Goal: Complete application form: Complete application form

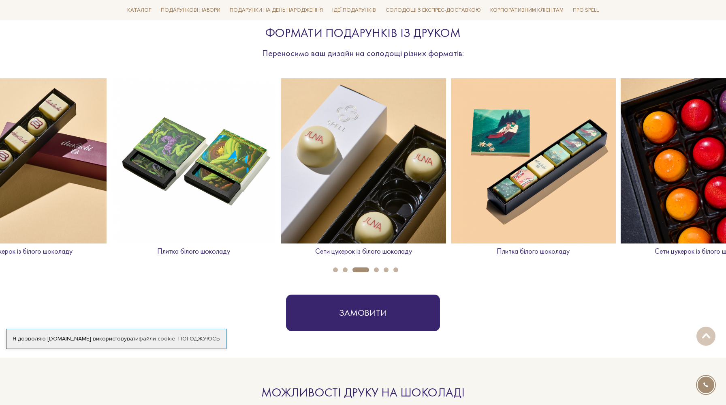
scroll to position [235, 0]
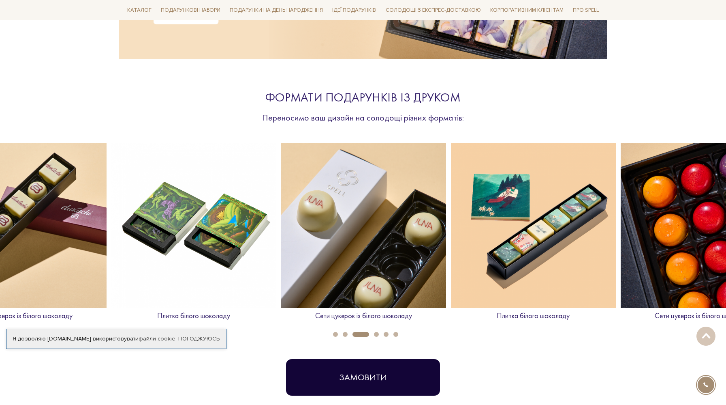
click at [373, 371] on button "Замовити" at bounding box center [363, 377] width 154 height 36
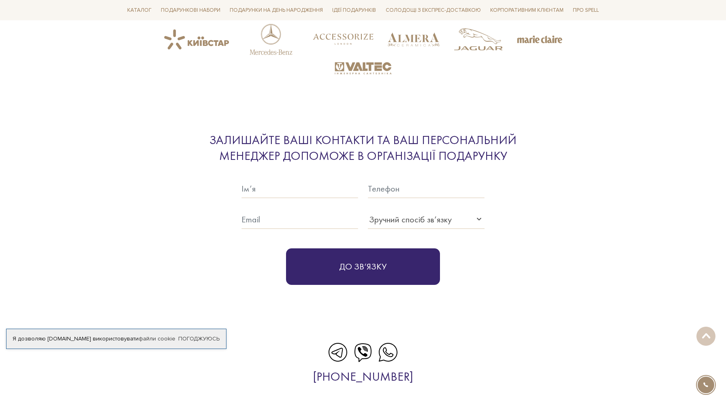
scroll to position [1986, 0]
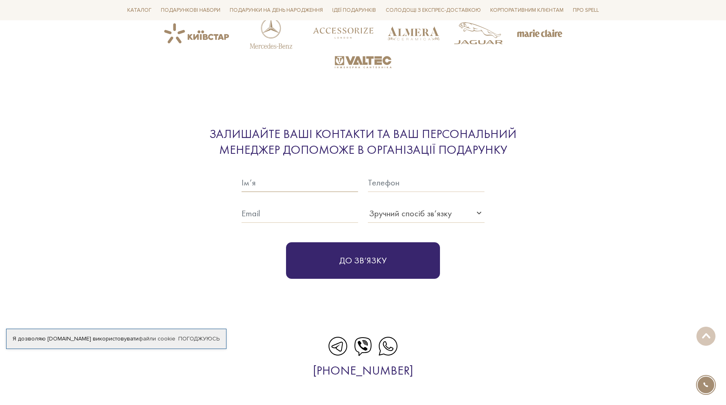
click at [263, 182] on input "text" at bounding box center [300, 182] width 117 height 19
type input "[PERSON_NAME]"
click at [386, 191] on input "text" at bounding box center [426, 182] width 117 height 19
type input "0990893998"
click at [293, 206] on input "text" at bounding box center [300, 213] width 117 height 19
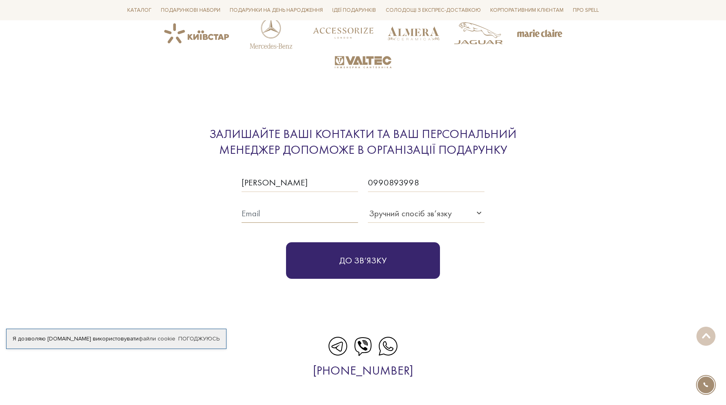
type input "[EMAIL_ADDRESS][DOMAIN_NAME]"
click at [456, 210] on div "Зручний спосіб зв’язку" at bounding box center [421, 212] width 107 height 13
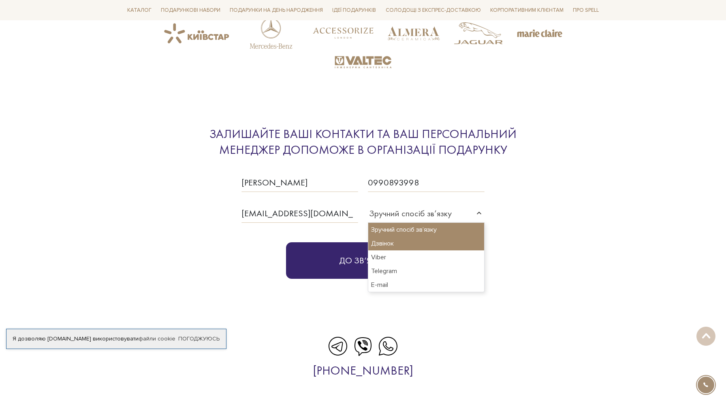
click at [440, 244] on div "Дзвінок" at bounding box center [426, 243] width 116 height 14
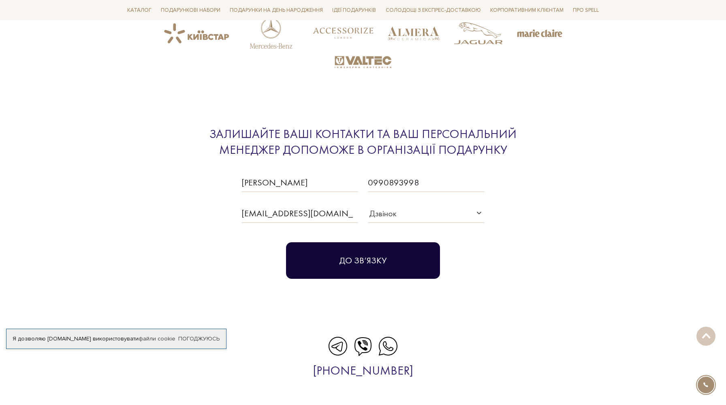
click at [378, 256] on button "До зв‘язку" at bounding box center [363, 260] width 154 height 36
